Goal: Information Seeking & Learning: Learn about a topic

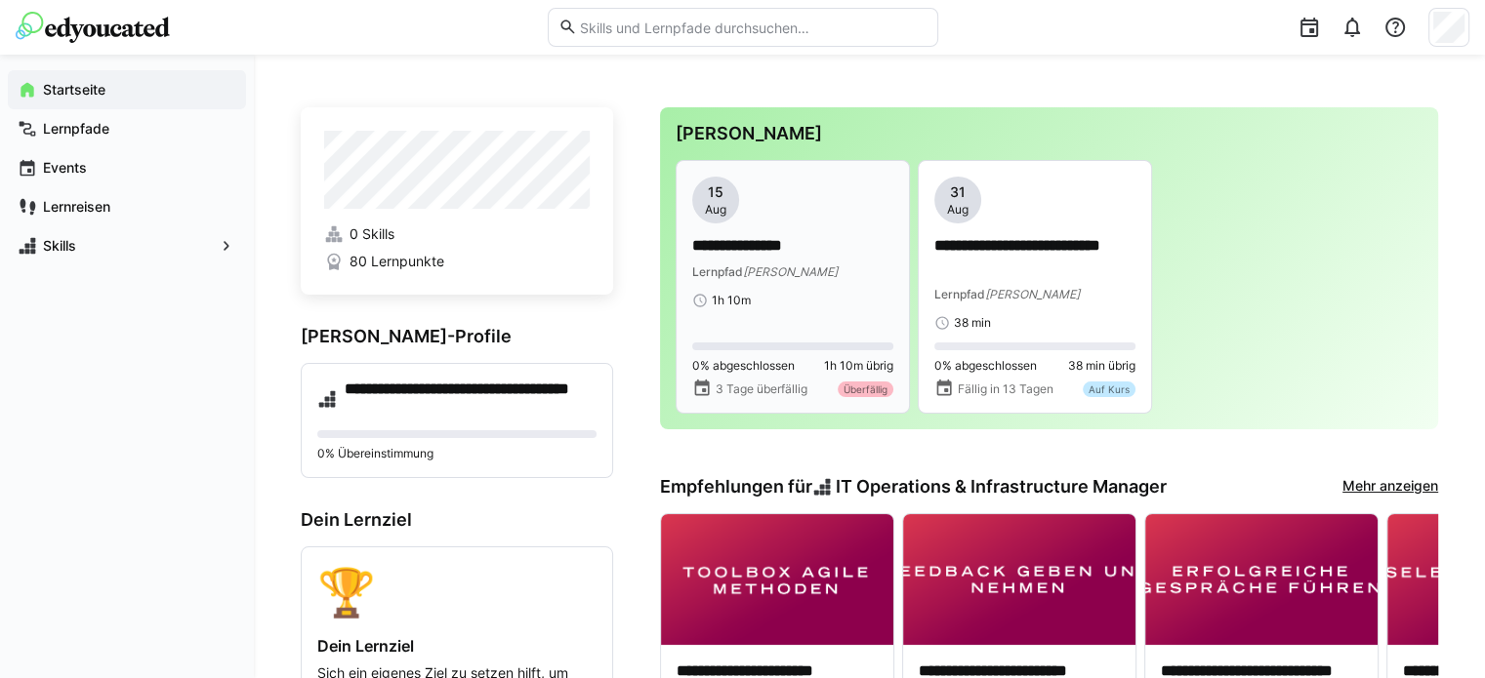
click at [783, 257] on p "**********" at bounding box center [792, 246] width 201 height 22
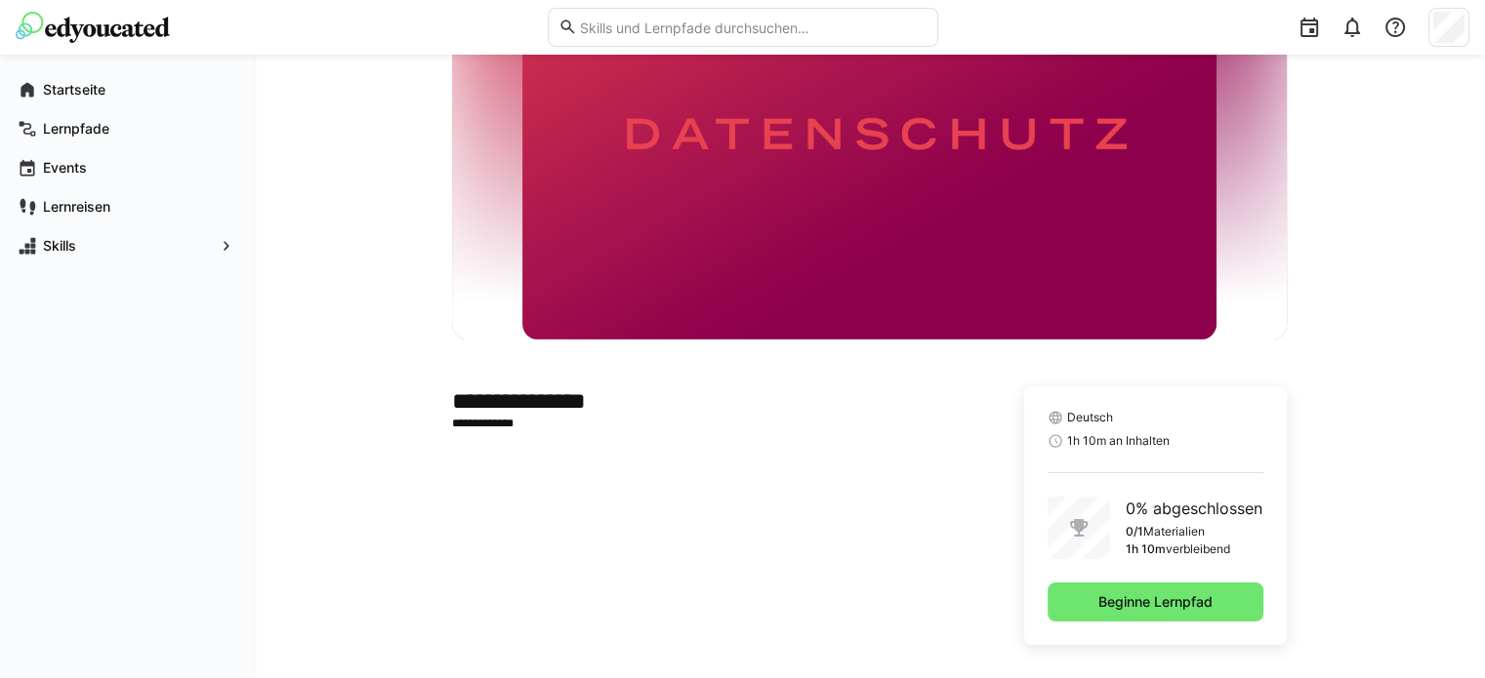
scroll to position [165, 0]
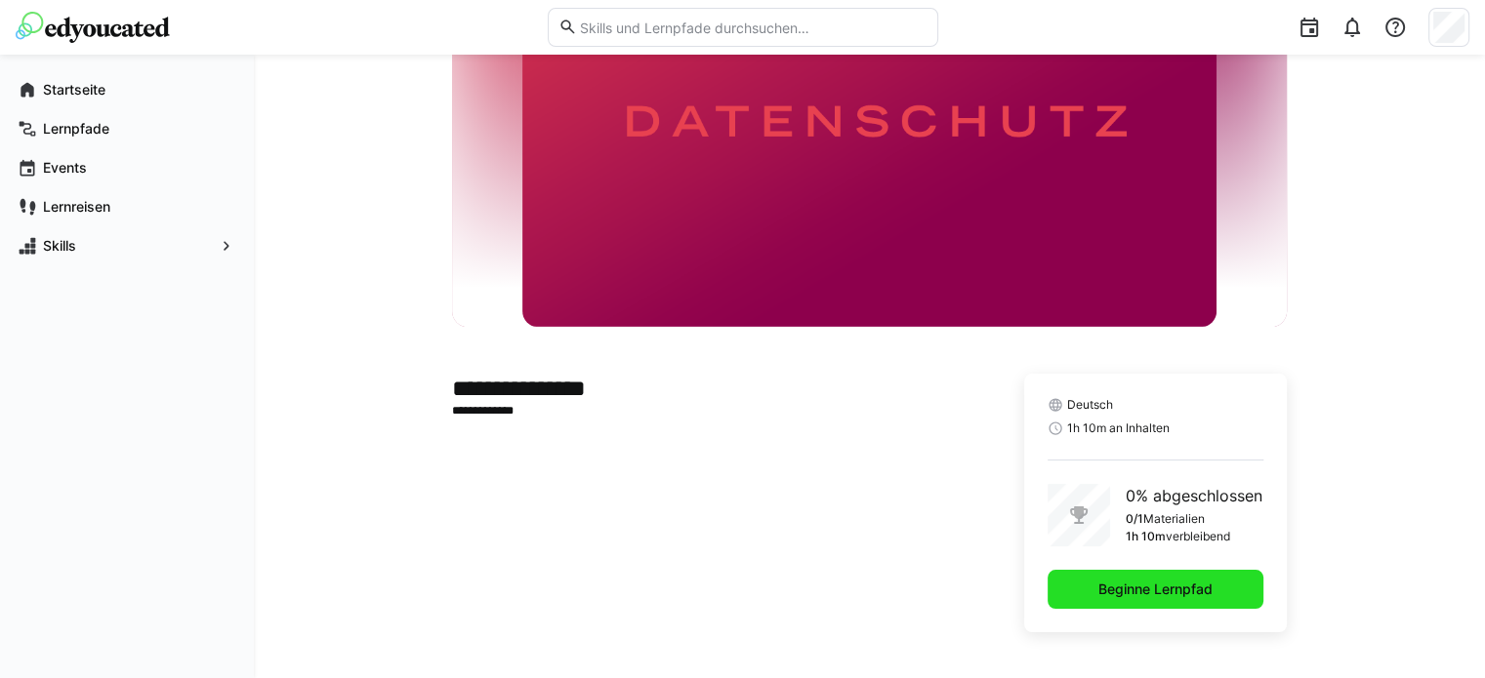
click at [1103, 589] on span "Beginne Lernpfad" at bounding box center [1155, 590] width 120 height 20
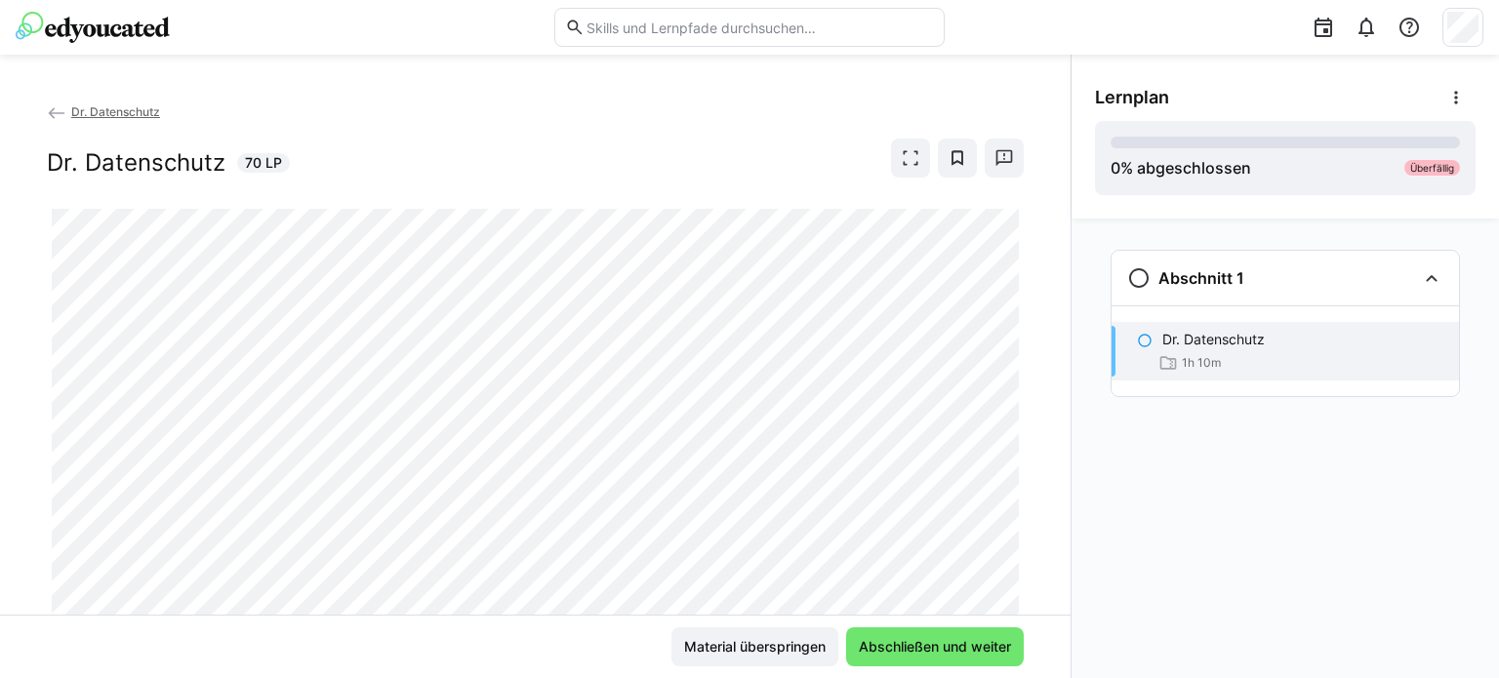
scroll to position [62, 0]
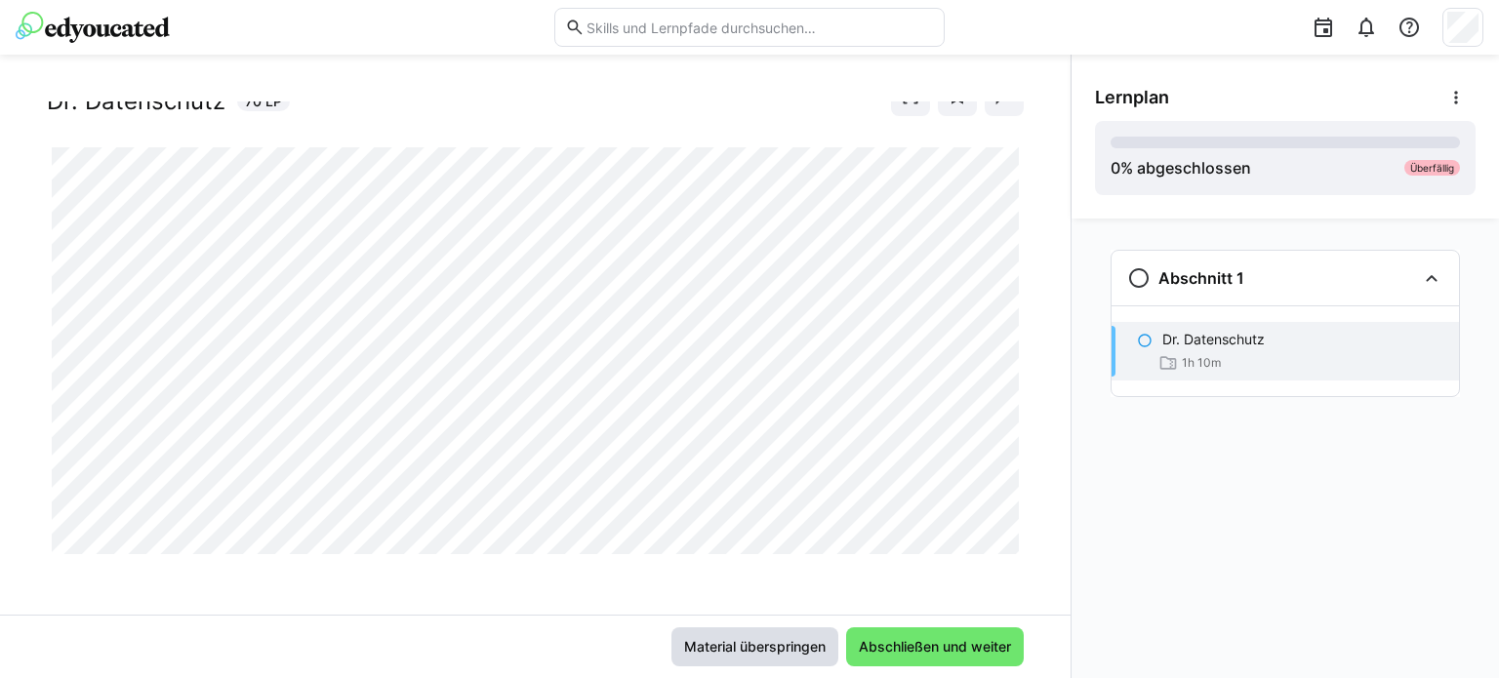
click at [722, 651] on span "Material überspringen" at bounding box center [754, 647] width 147 height 20
click at [738, 652] on span "Material überspringen" at bounding box center [754, 647] width 147 height 20
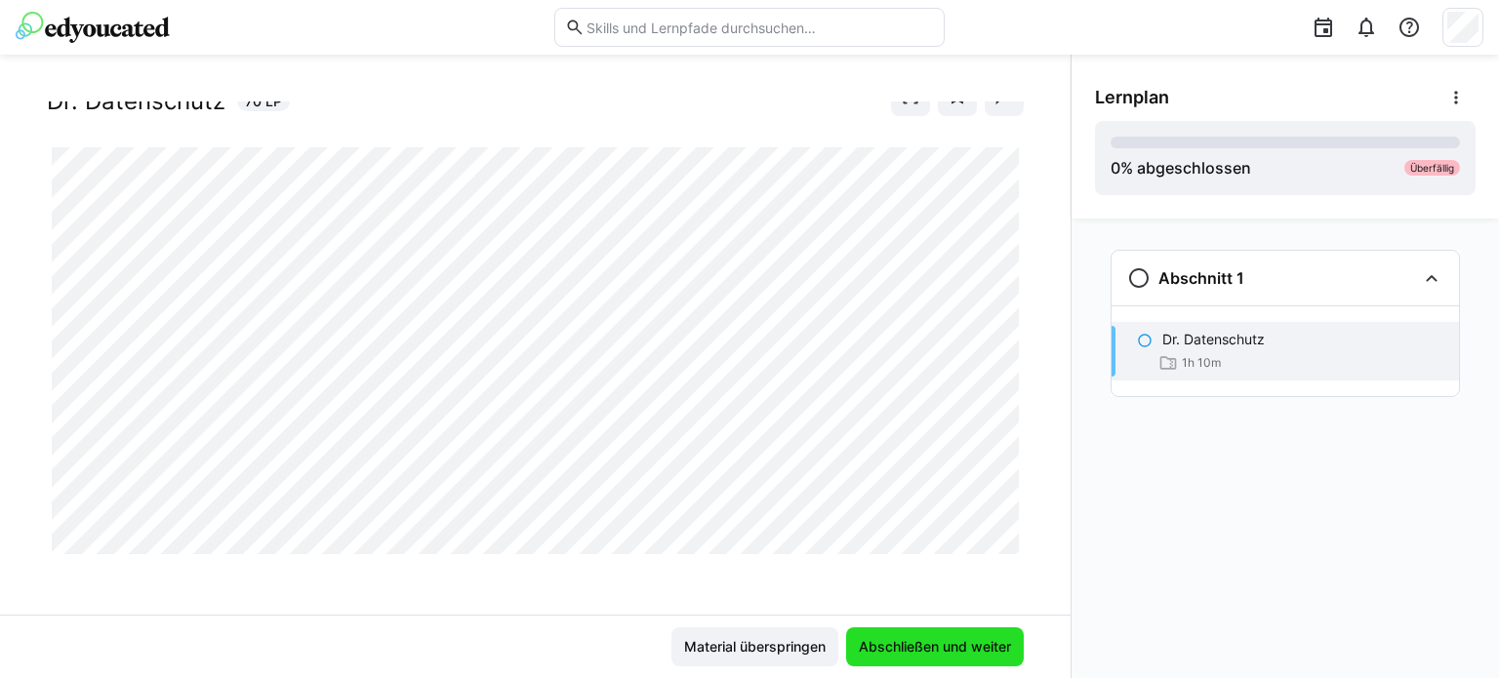
click at [879, 641] on span "Abschließen und weiter" at bounding box center [935, 647] width 158 height 20
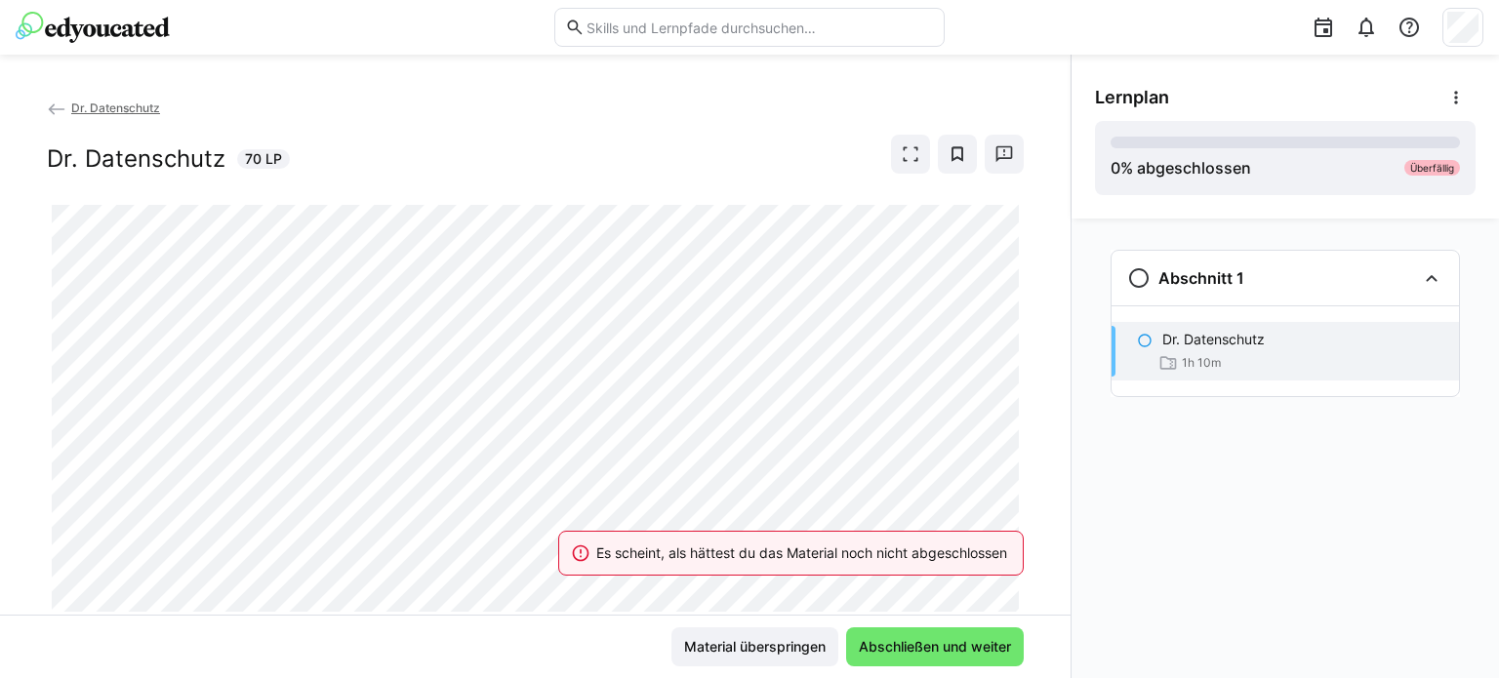
scroll to position [0, 0]
click at [744, 638] on span "Material überspringen" at bounding box center [754, 647] width 147 height 20
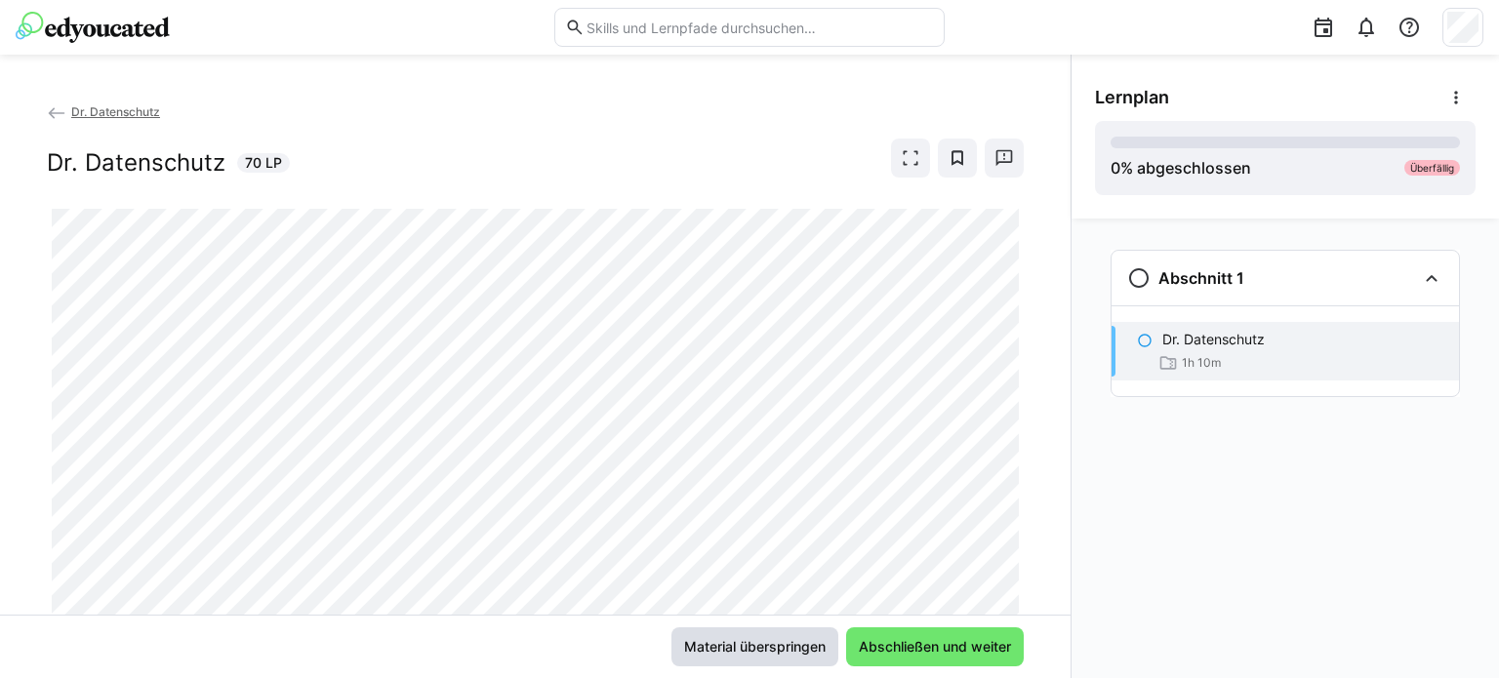
click at [744, 638] on span "Material überspringen" at bounding box center [754, 647] width 147 height 20
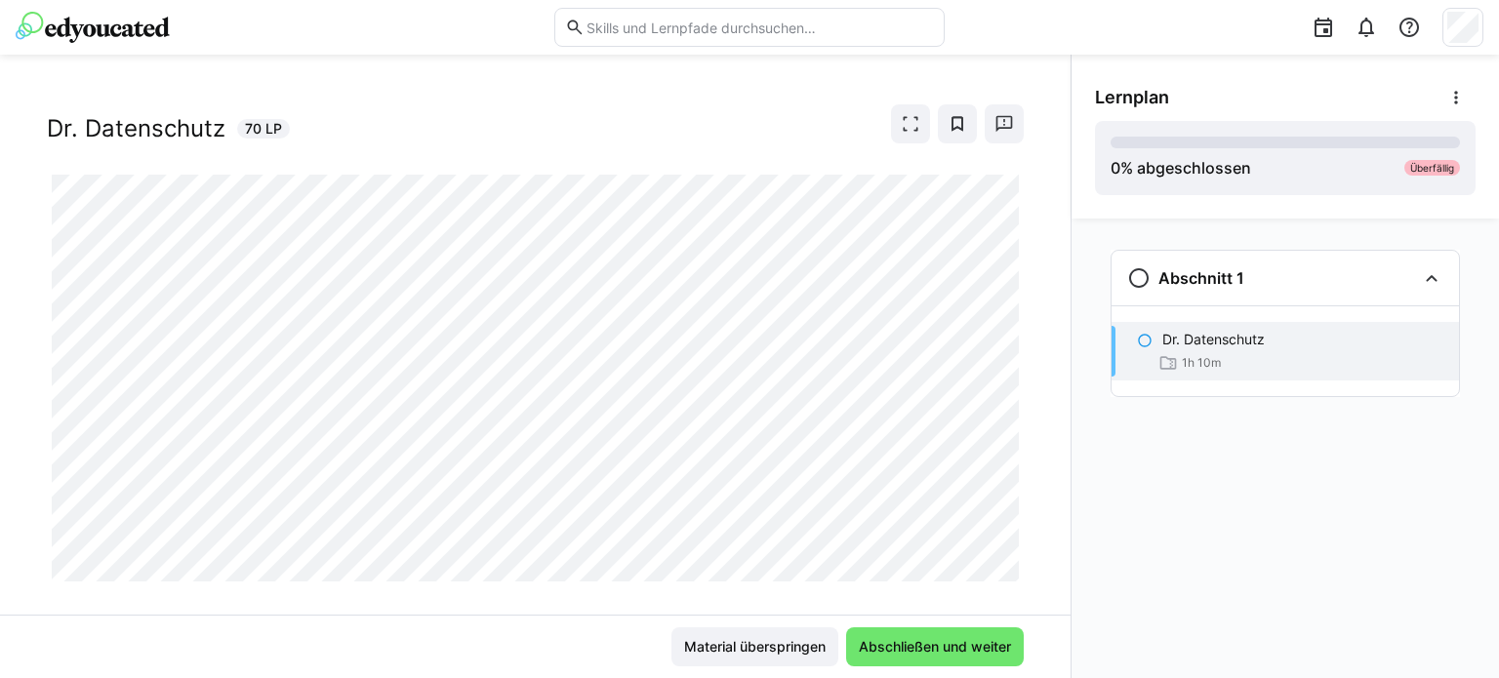
scroll to position [62, 0]
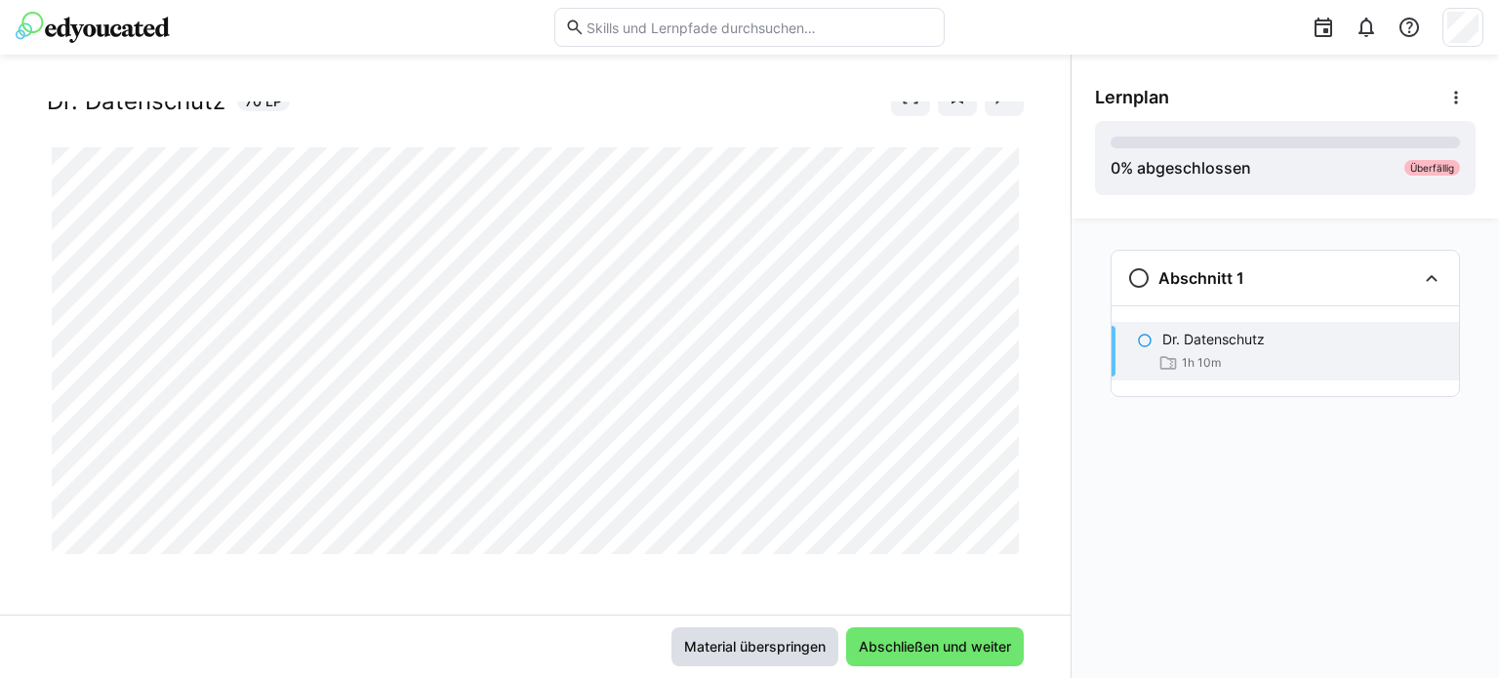
click at [752, 636] on span "Material überspringen" at bounding box center [755, 647] width 167 height 39
click at [757, 642] on span "Material überspringen" at bounding box center [754, 647] width 147 height 20
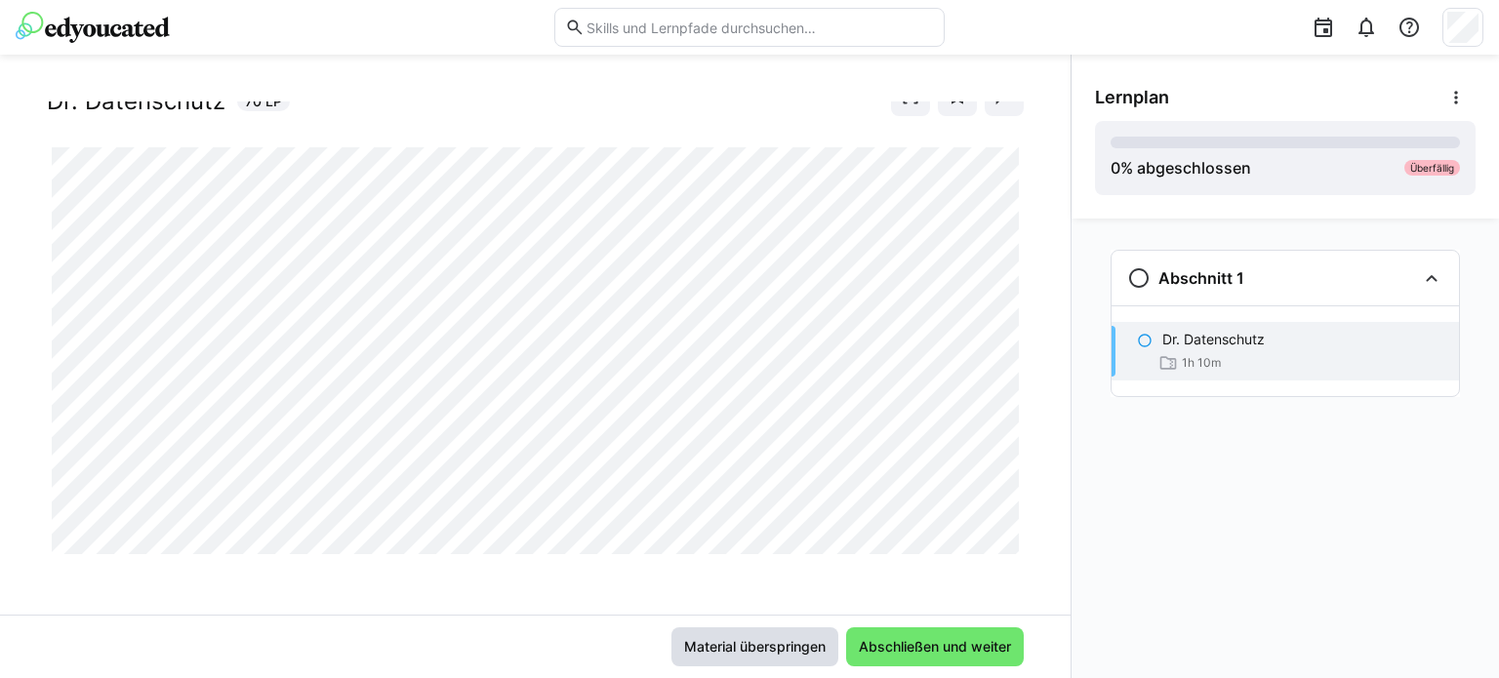
click at [757, 642] on span "Material überspringen" at bounding box center [754, 647] width 147 height 20
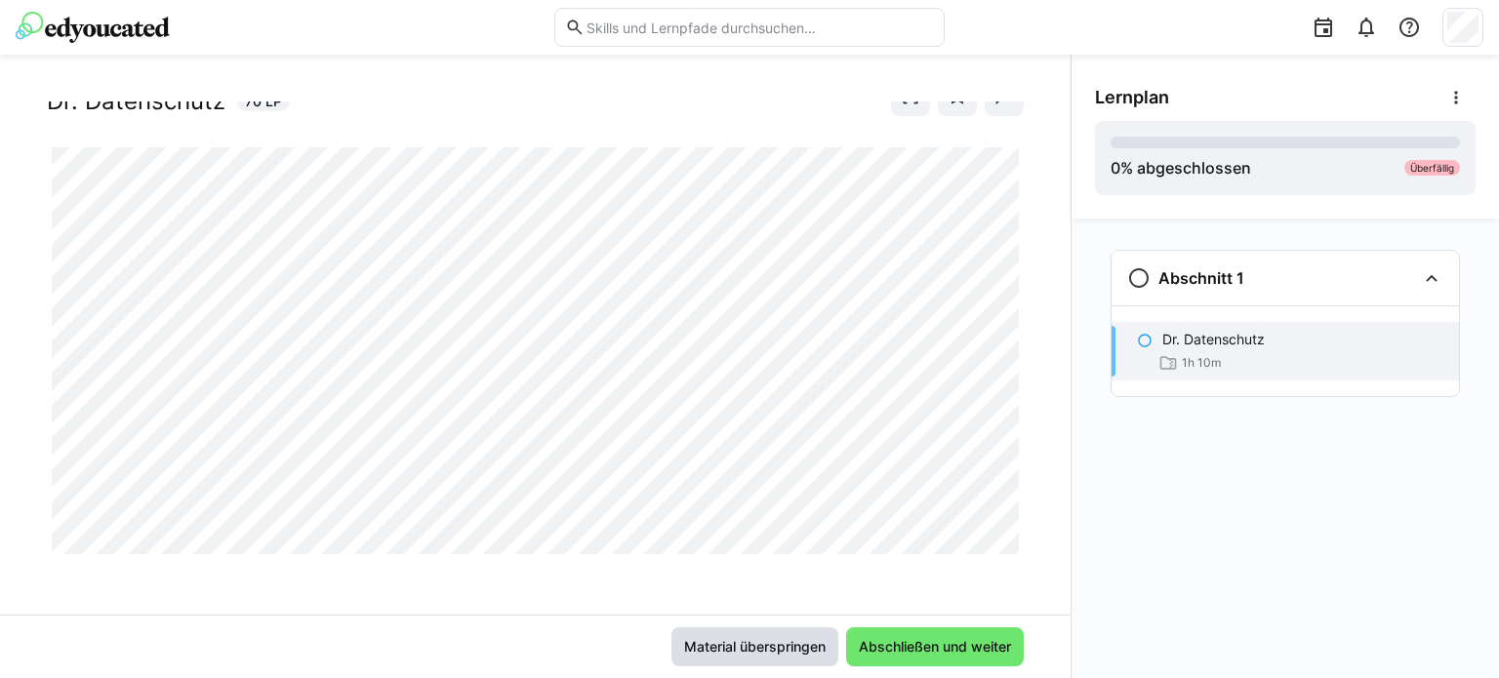
click at [757, 642] on span "Material überspringen" at bounding box center [754, 647] width 147 height 20
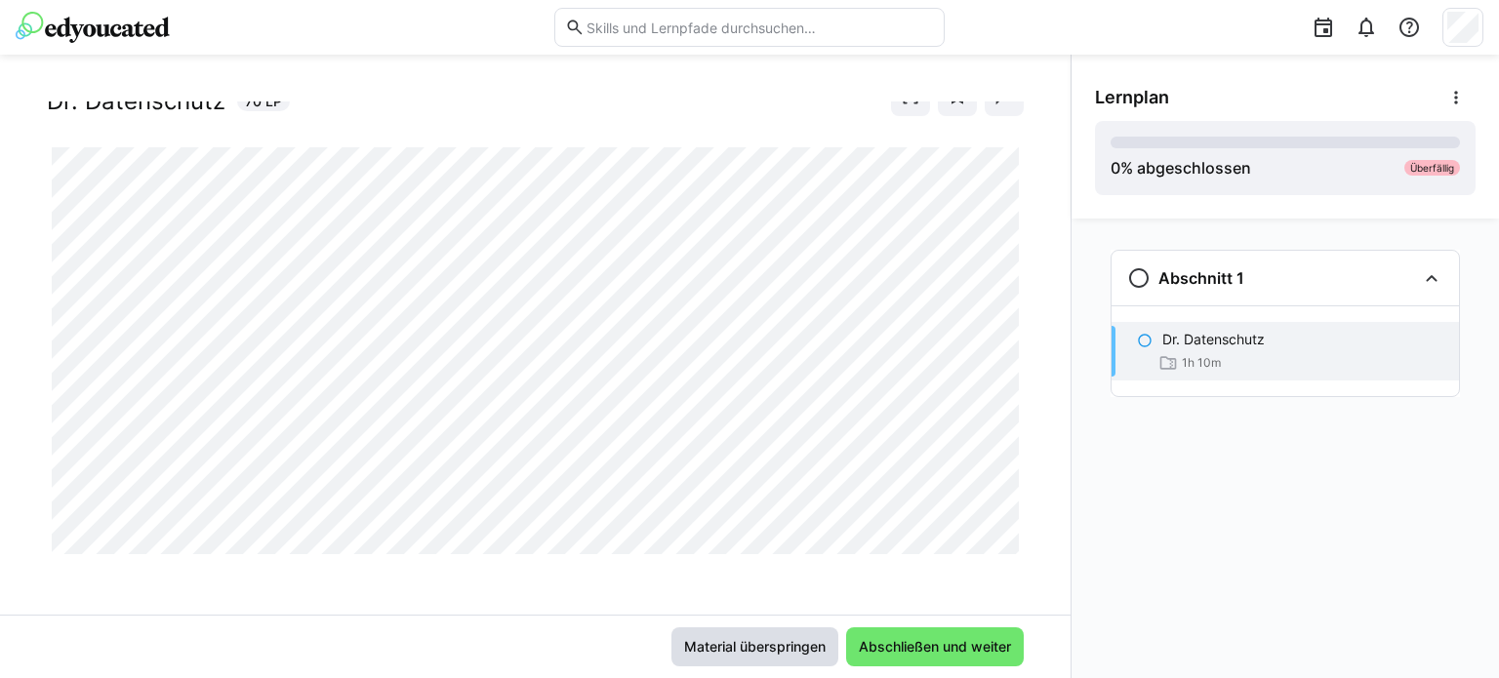
click at [757, 642] on span "Material überspringen" at bounding box center [754, 647] width 147 height 20
click at [726, 647] on span "Material überspringen" at bounding box center [754, 647] width 147 height 20
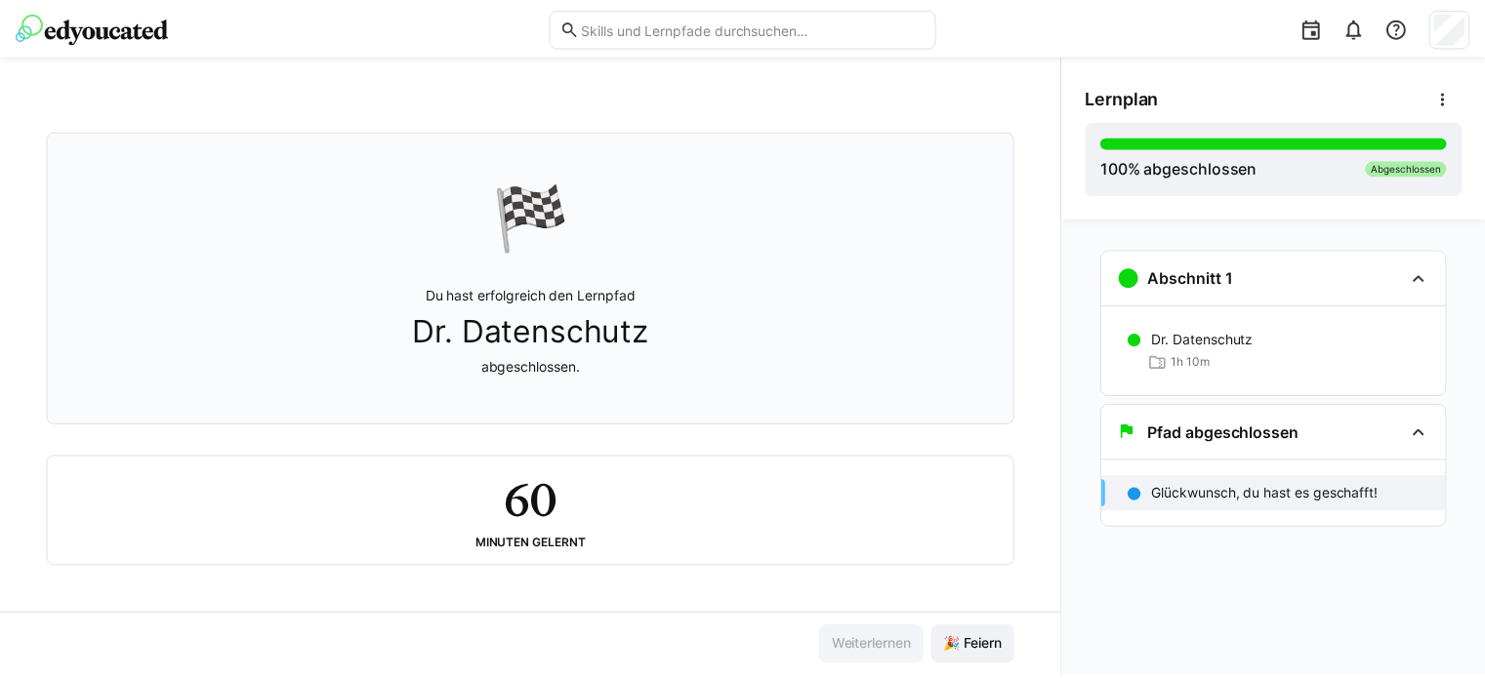
scroll to position [0, 0]
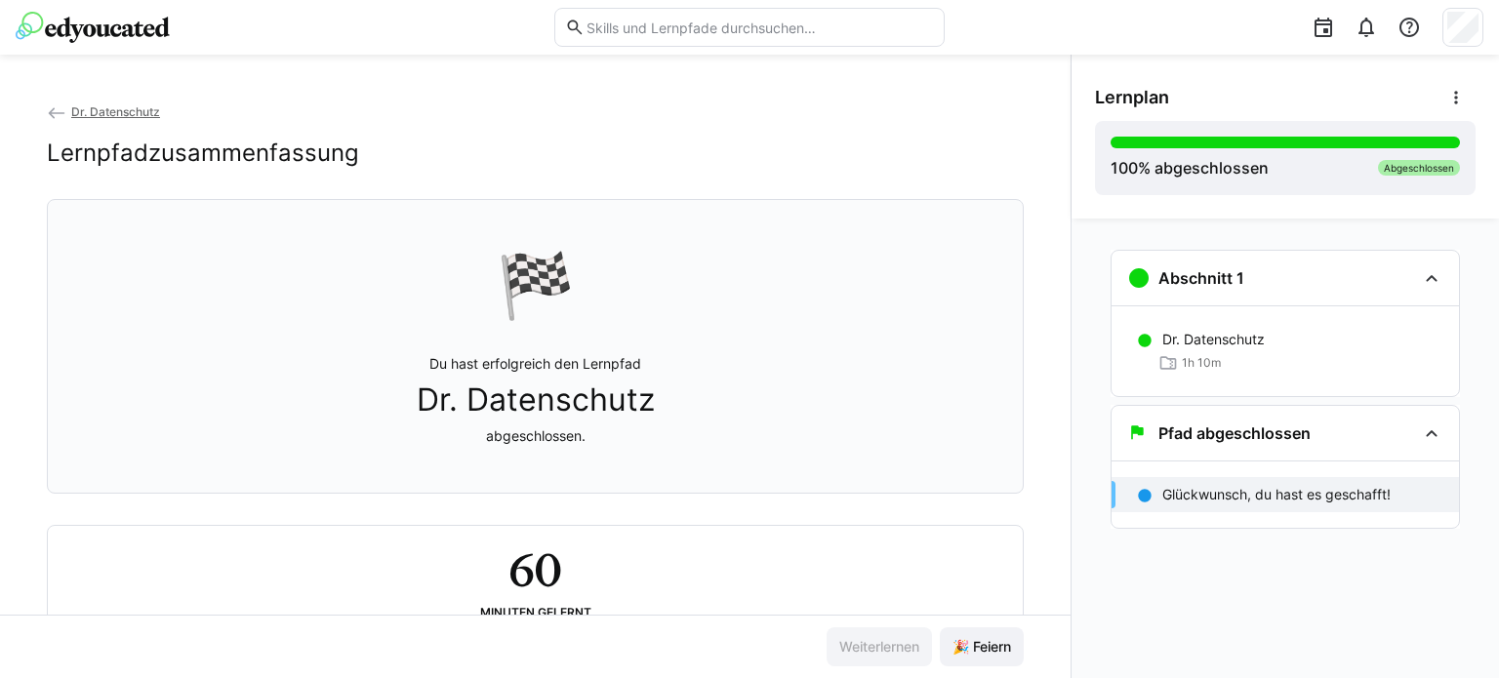
click at [108, 37] on img at bounding box center [93, 27] width 154 height 31
